Goal: Communication & Community: Answer question/provide support

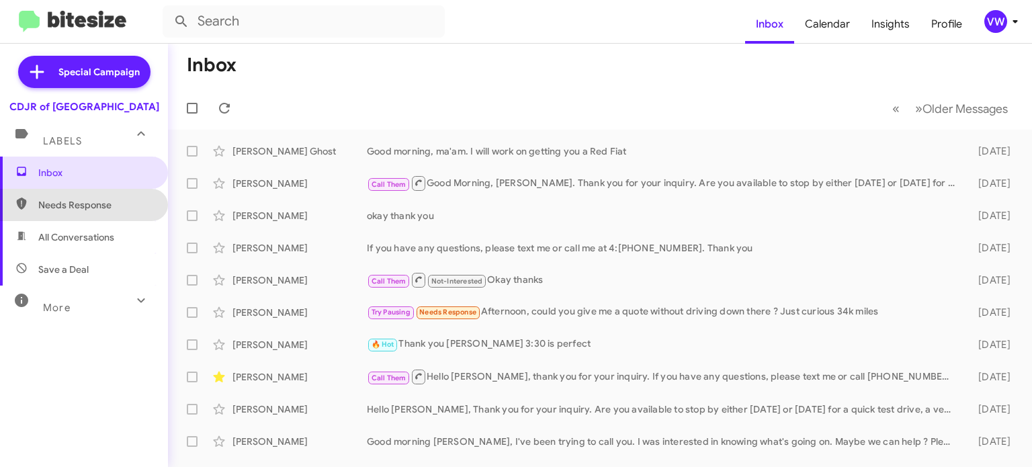
click at [75, 207] on span "Needs Response" at bounding box center [95, 204] width 114 height 13
type input "in:needs-response"
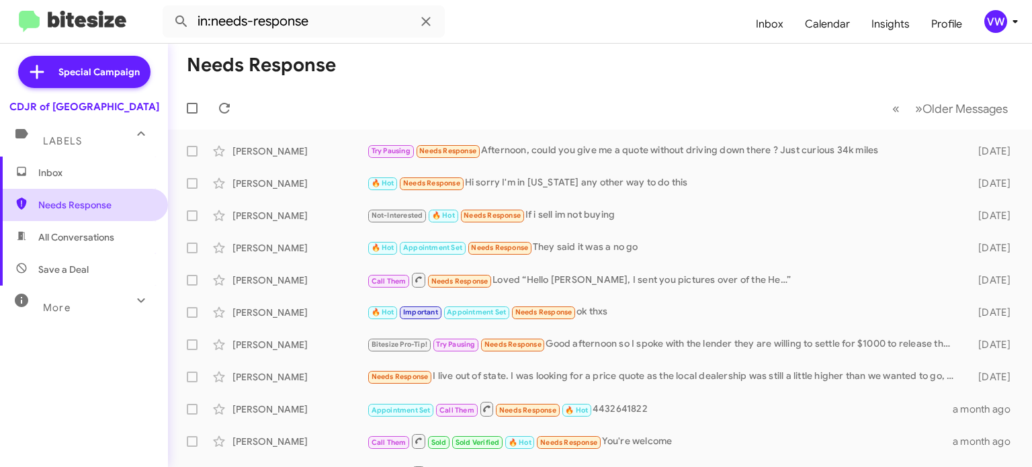
click at [43, 208] on span "Needs Response" at bounding box center [95, 204] width 114 height 13
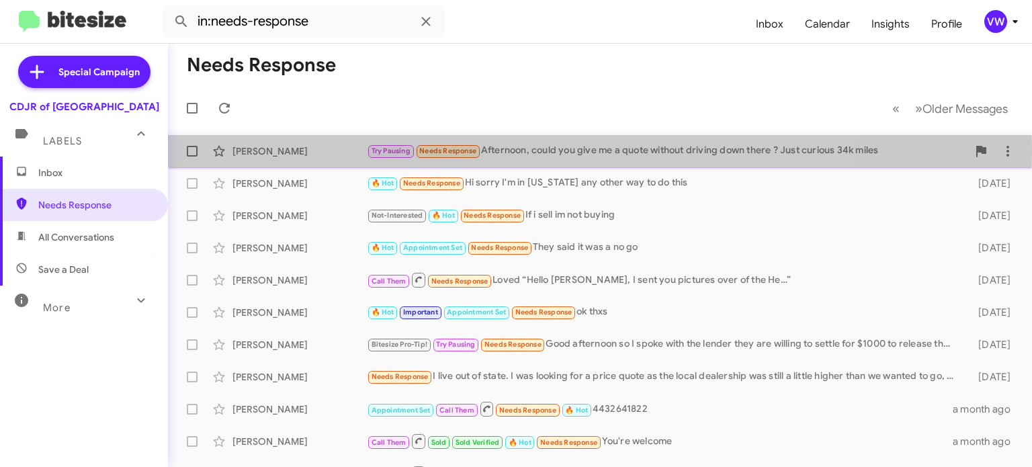
click at [433, 152] on span "Needs Response" at bounding box center [447, 150] width 57 height 9
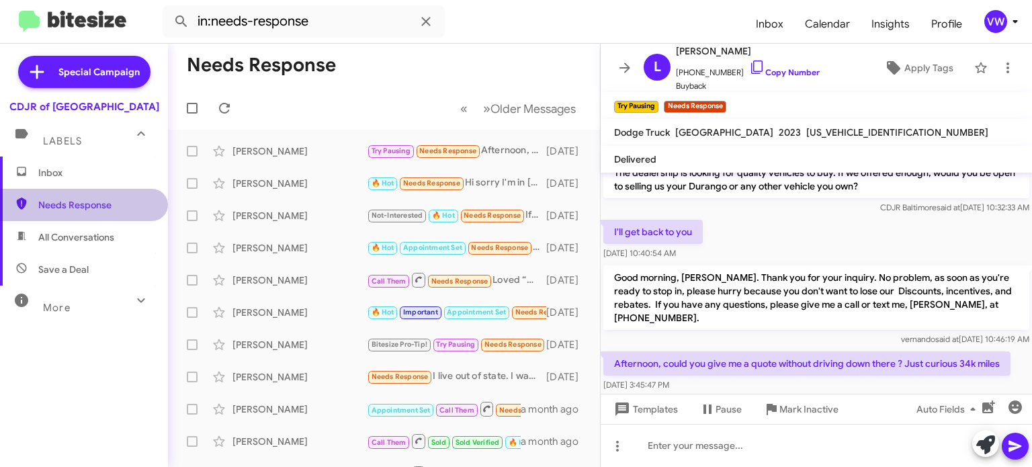
click at [117, 208] on span "Needs Response" at bounding box center [95, 204] width 114 height 13
